Goal: Task Accomplishment & Management: Use online tool/utility

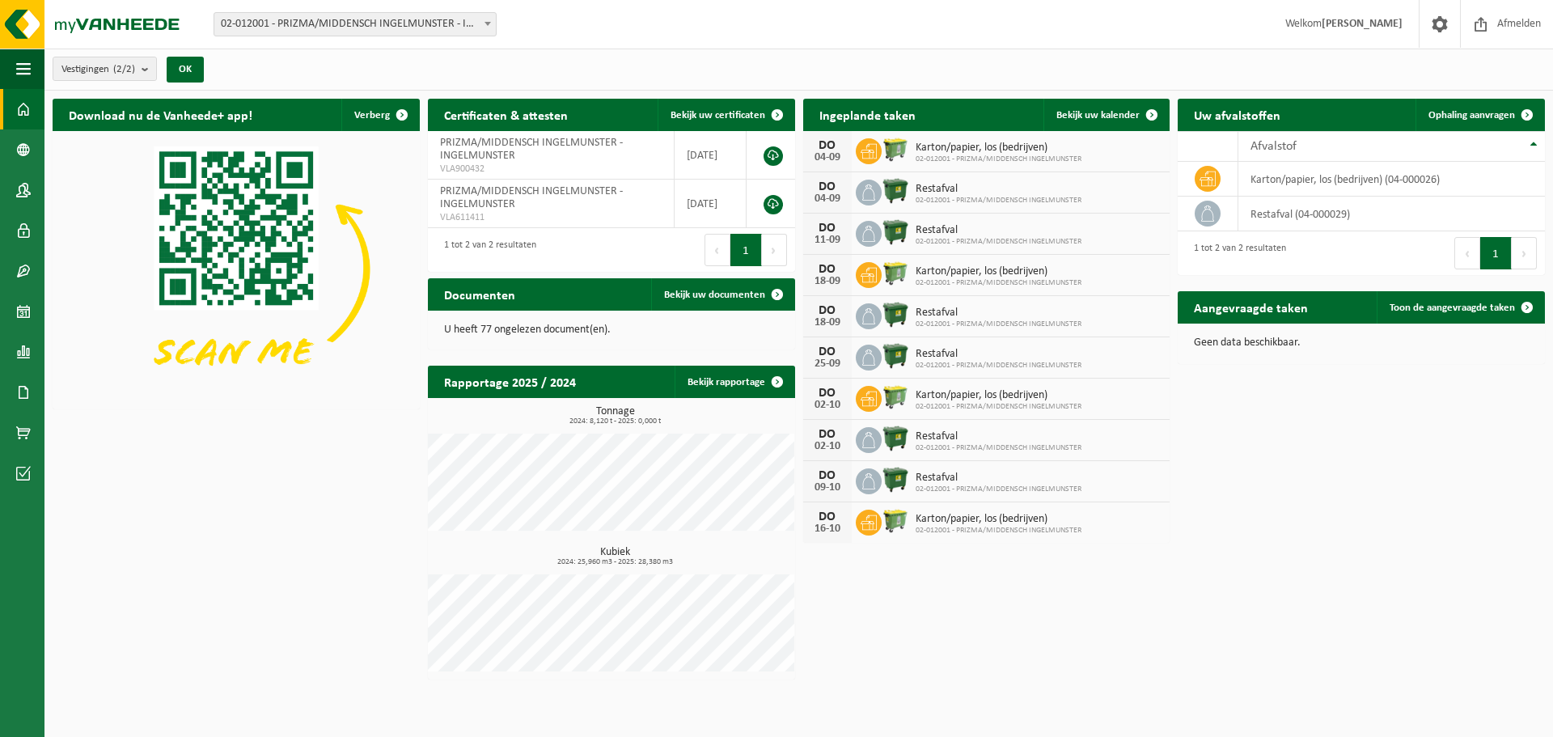
click at [1122, 110] on span "Bekijk uw kalender" at bounding box center [1097, 115] width 83 height 11
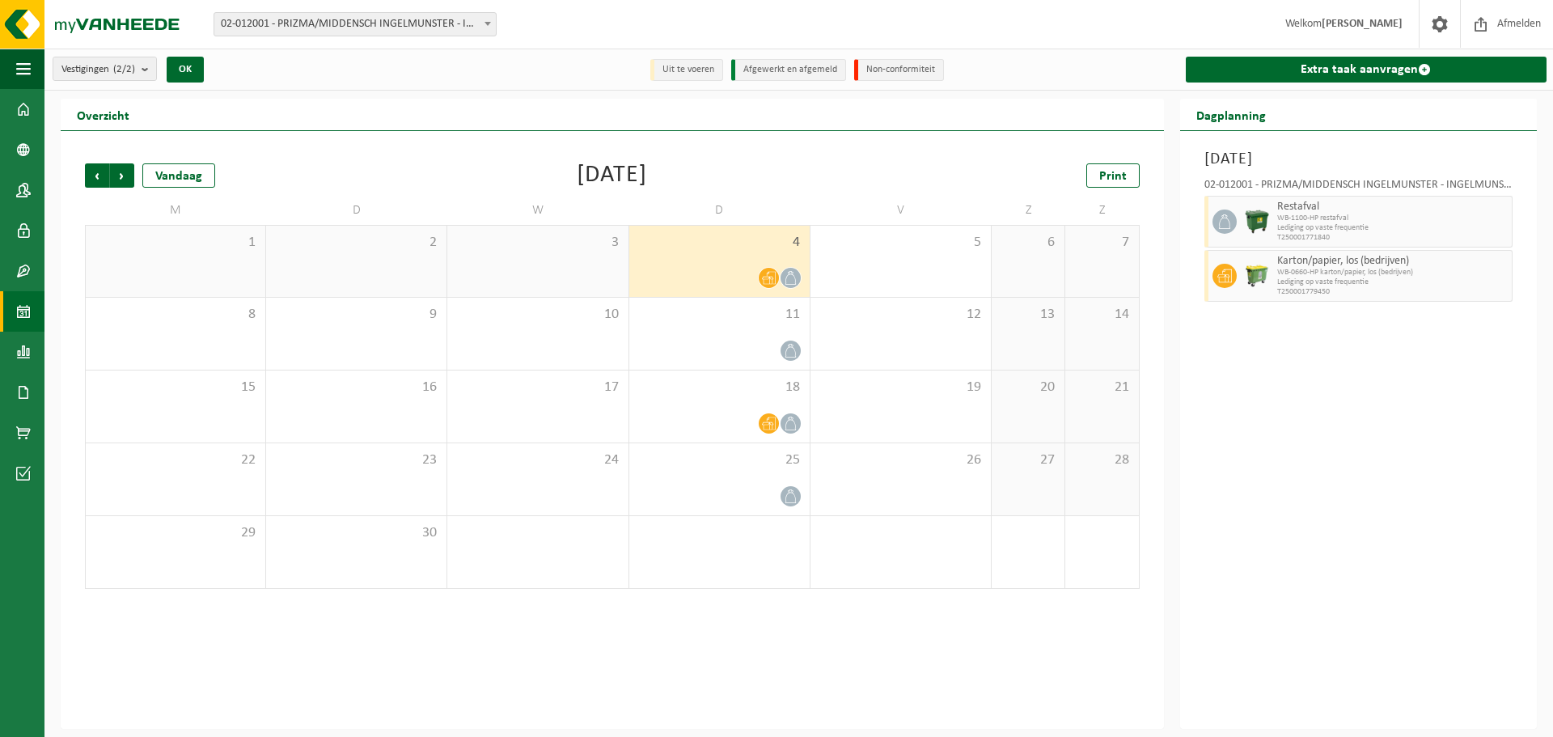
click at [744, 349] on div at bounding box center [719, 351] width 164 height 22
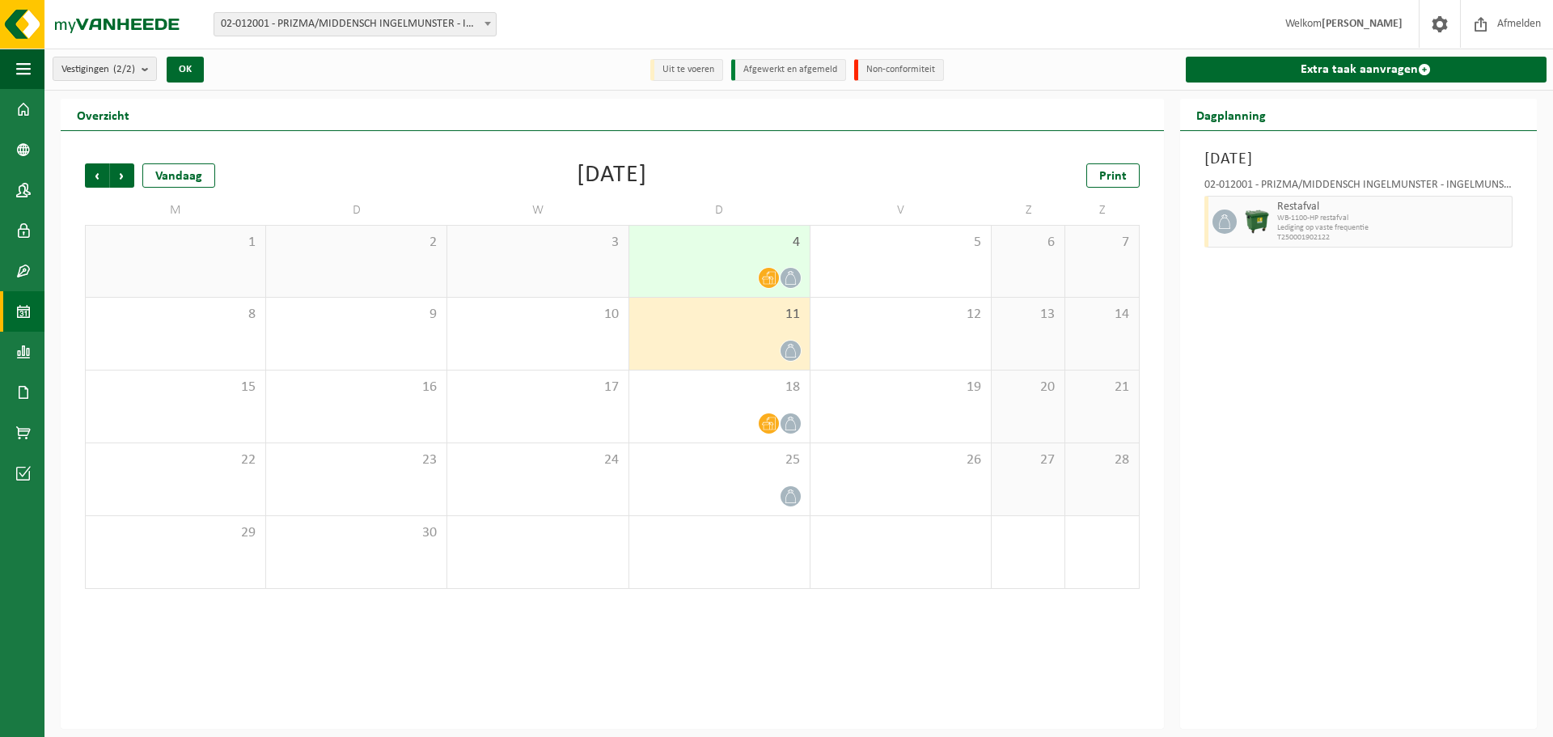
click at [1344, 69] on link "Extra taak aanvragen" at bounding box center [1366, 70] width 361 height 26
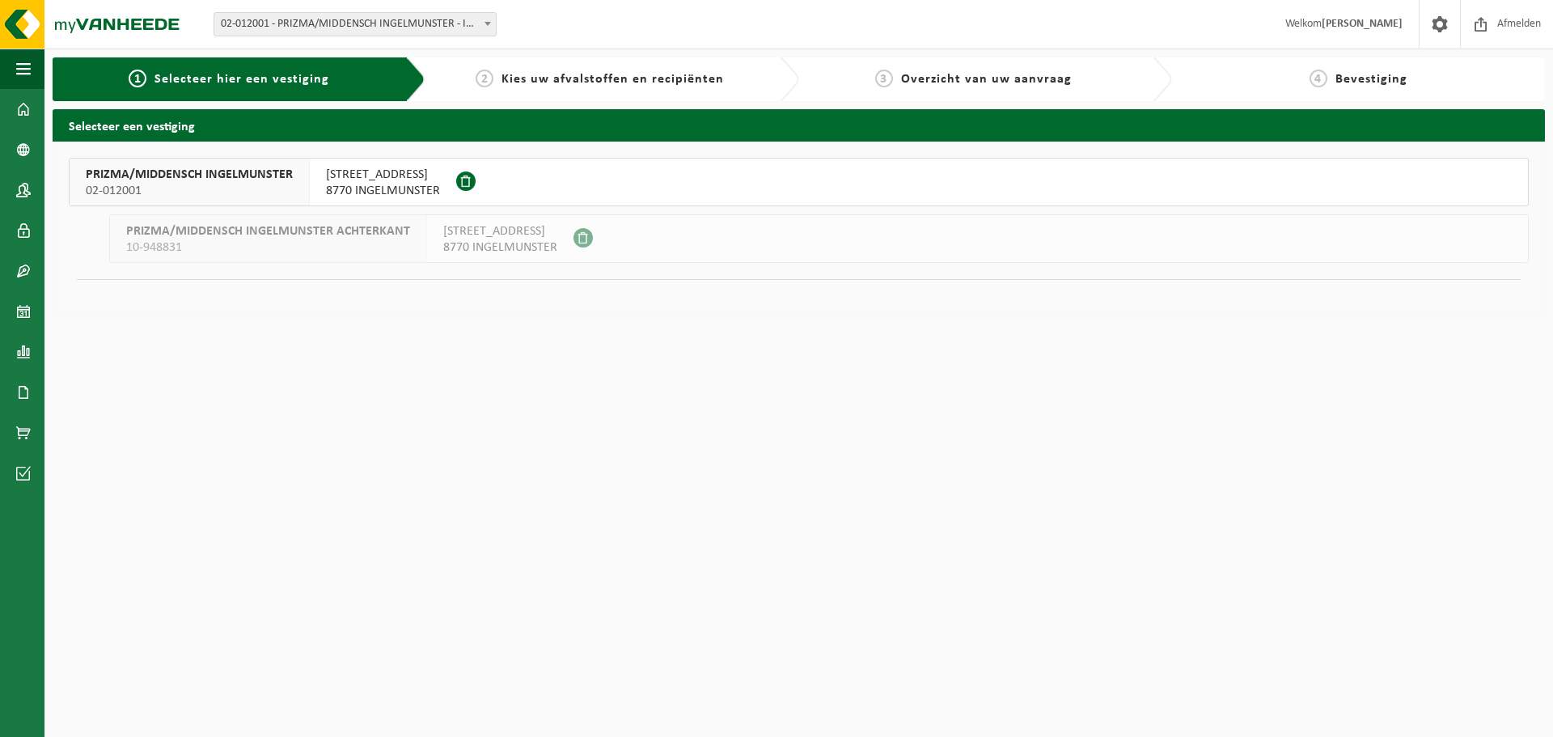
click at [363, 179] on span "SCHOOLSTRAAT 8" at bounding box center [383, 175] width 114 height 16
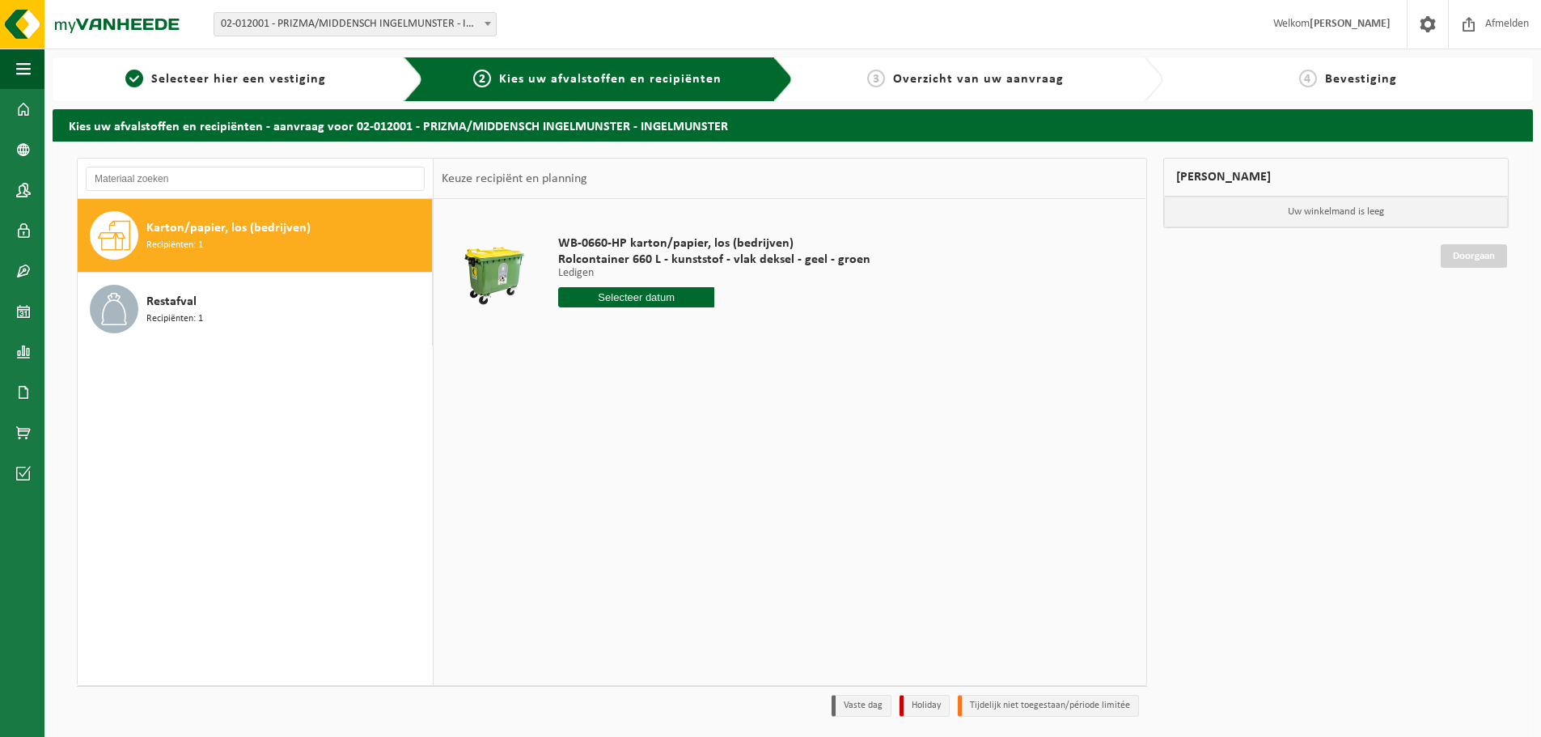
click at [212, 231] on span "Karton/papier, los (bedrijven)" at bounding box center [228, 227] width 164 height 19
click at [621, 294] on input "text" at bounding box center [636, 297] width 156 height 20
click at [663, 420] on div "11" at bounding box center [659, 415] width 28 height 26
type input "Van [DATE]"
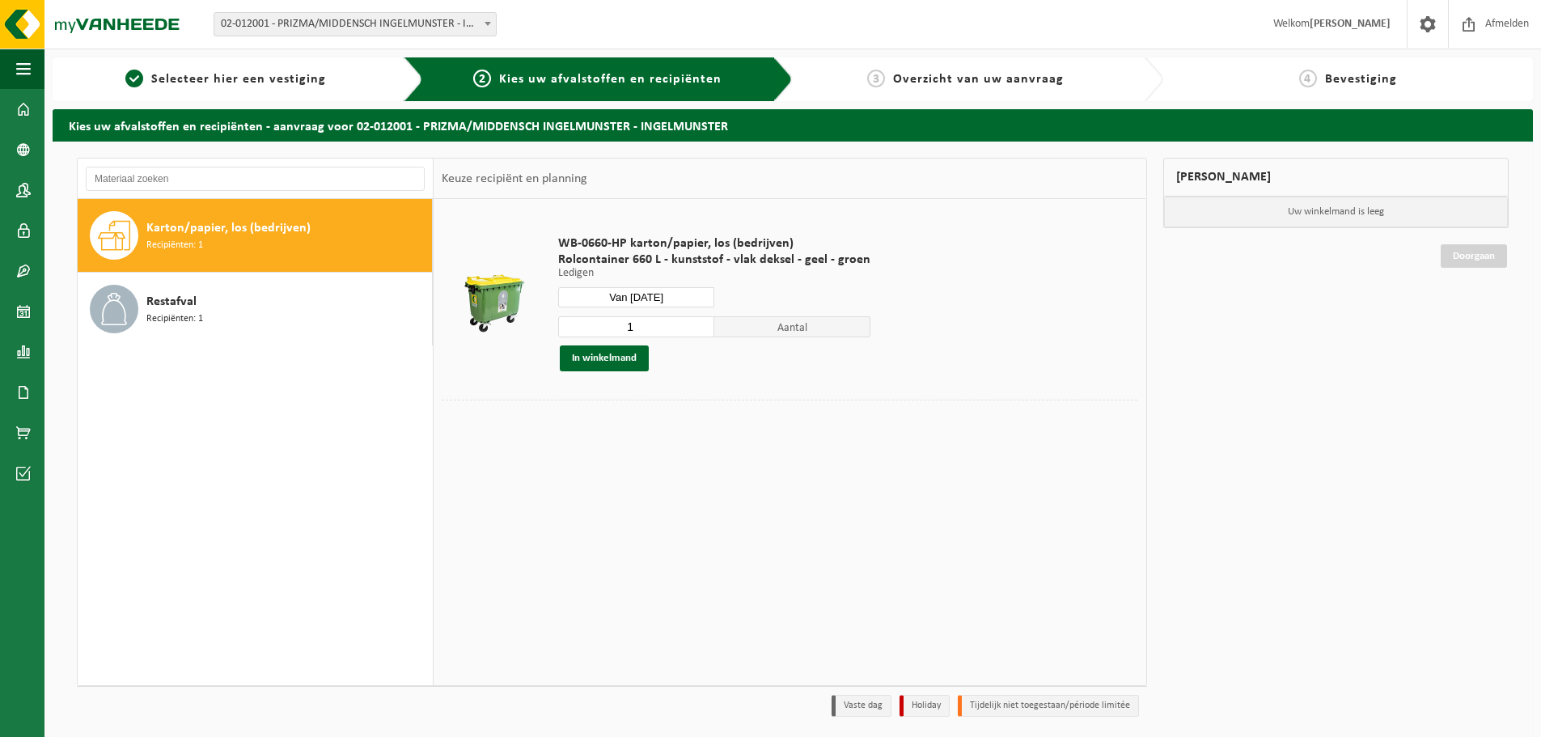
click at [617, 360] on button "In winkelmand" at bounding box center [604, 358] width 89 height 26
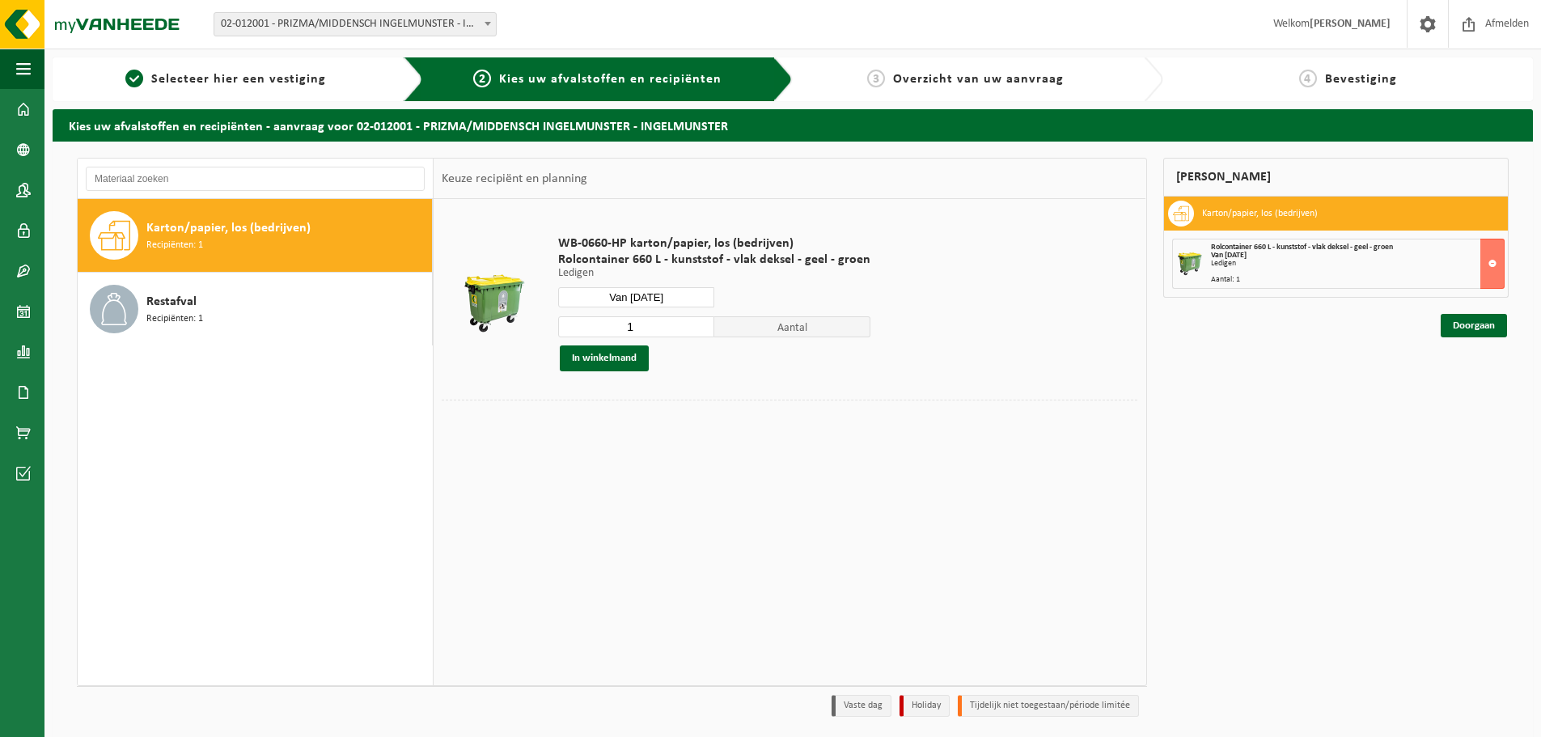
click at [1488, 328] on link "Doorgaan" at bounding box center [1474, 325] width 66 height 23
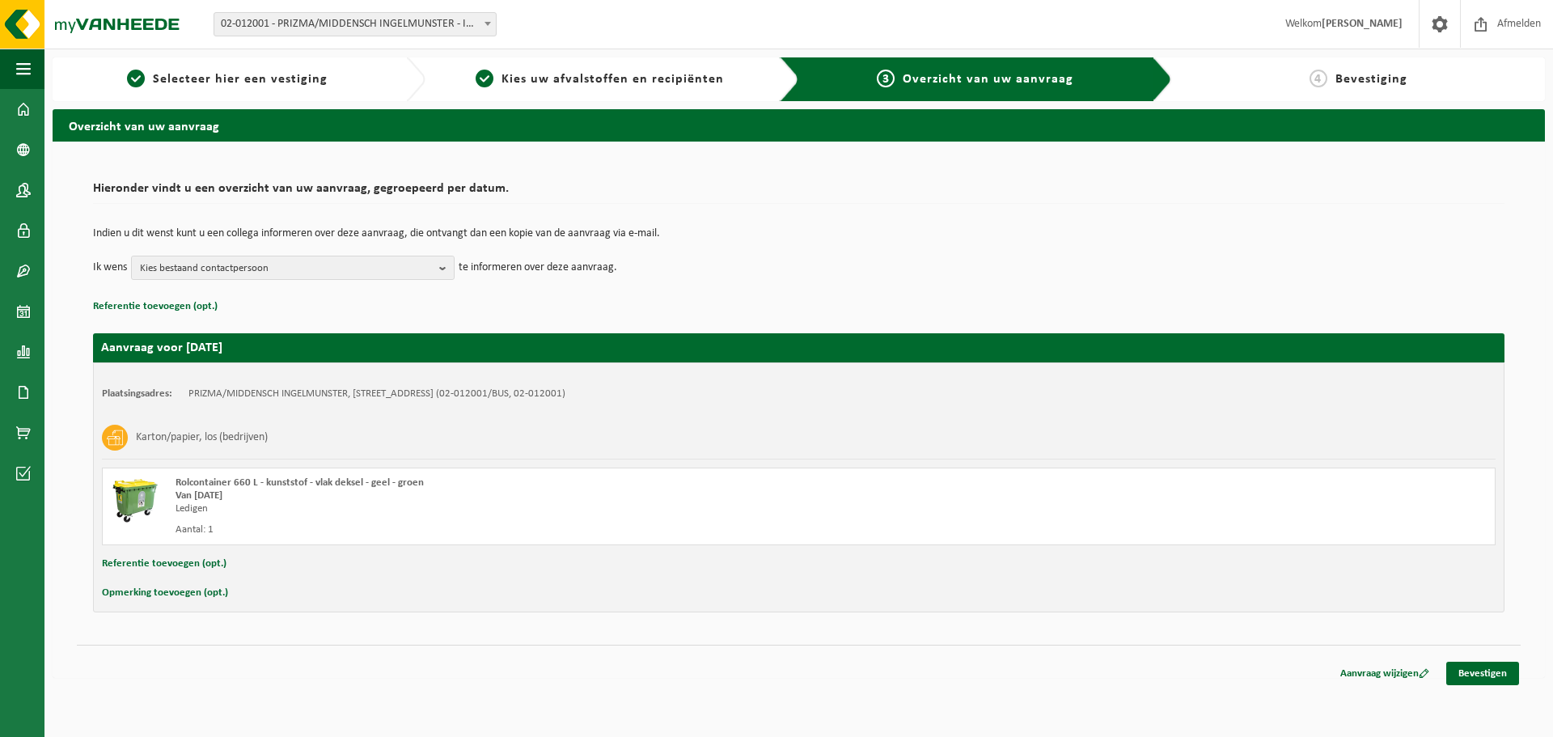
click at [1475, 671] on link "Bevestigen" at bounding box center [1482, 673] width 73 height 23
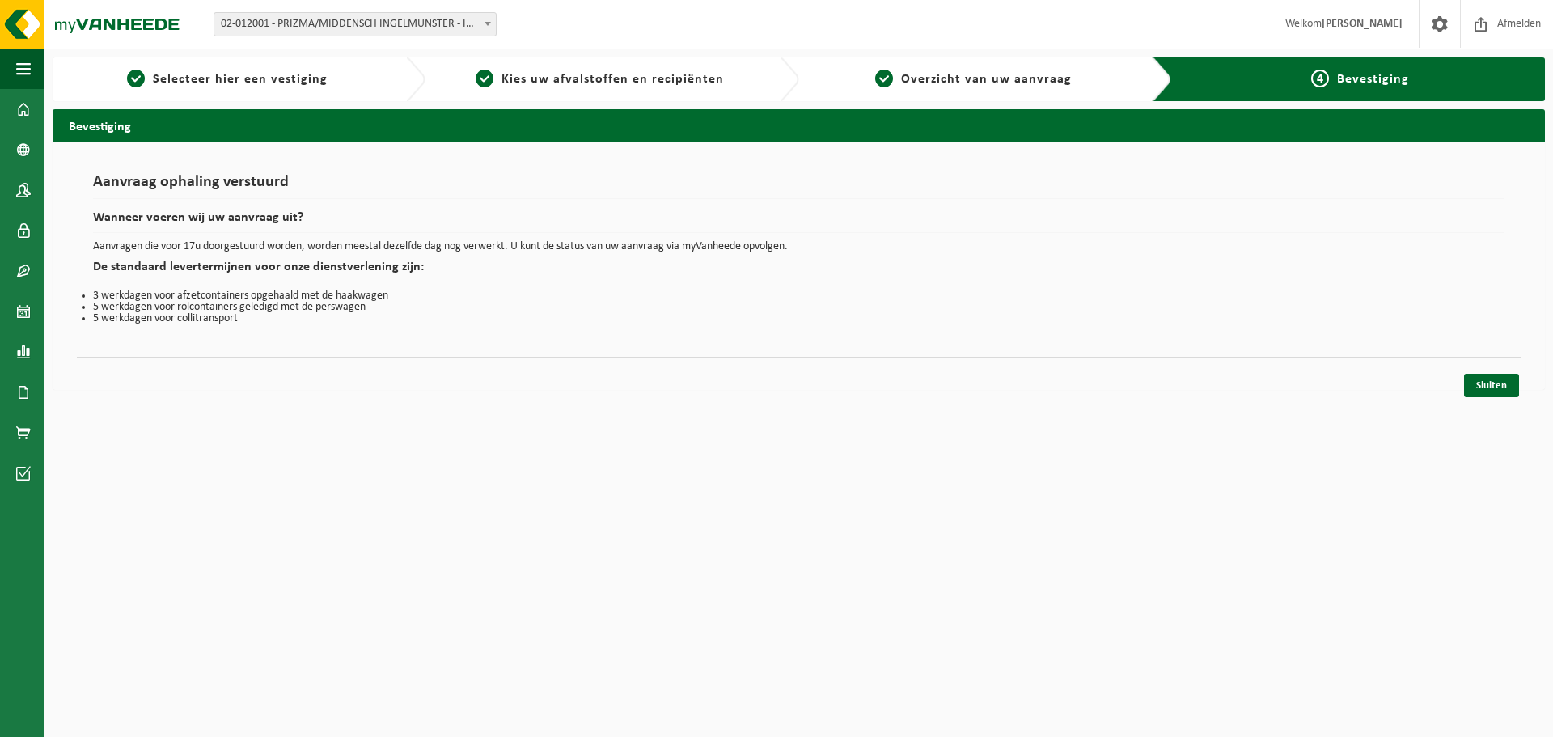
click at [1495, 376] on link "Sluiten" at bounding box center [1491, 385] width 55 height 23
